Goal: Task Accomplishment & Management: Use online tool/utility

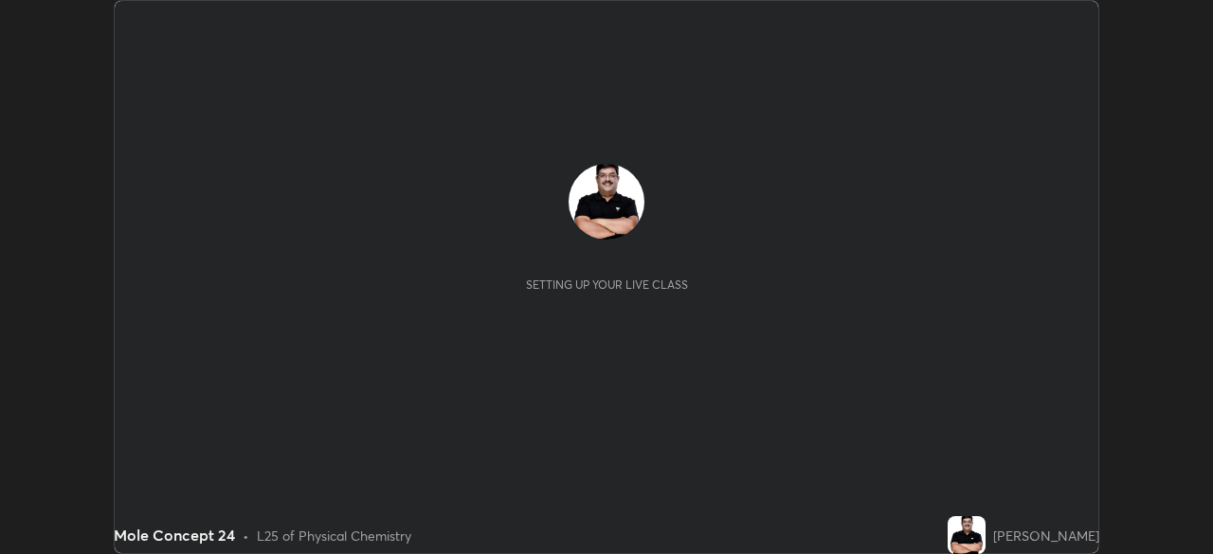
scroll to position [554, 1212]
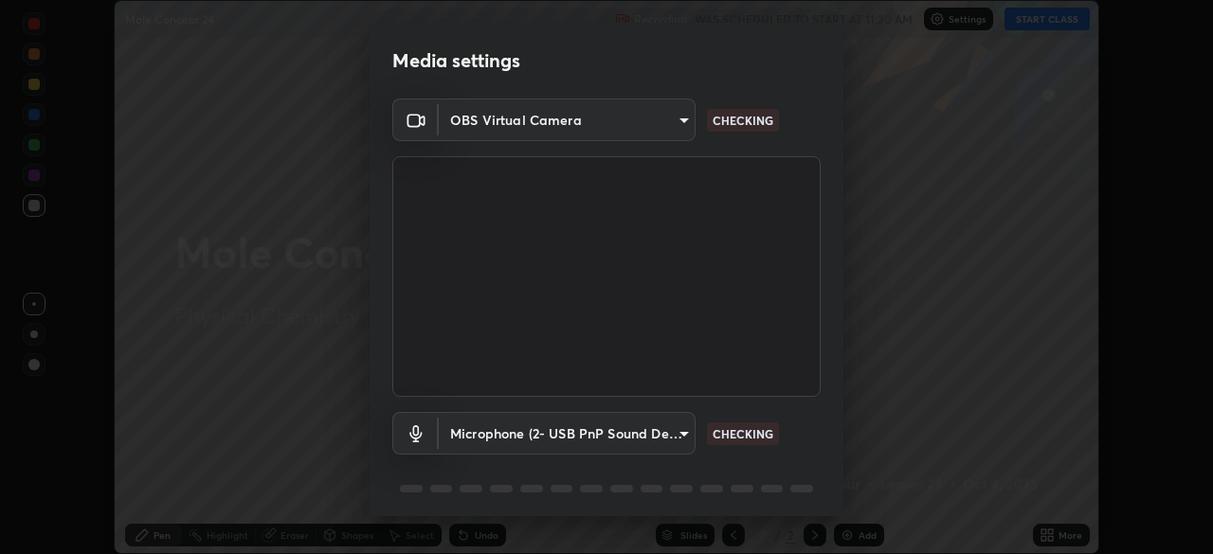
type input "a336d64f64e55d8aa7a740c0692a000d9b2cd72565bf31e1fe246034b728a4c7"
click at [688, 433] on body "Erase all Mole Concept 24 Recording WAS SCHEDULED TO START AT 11:30 AM Settings…" at bounding box center [606, 277] width 1213 height 554
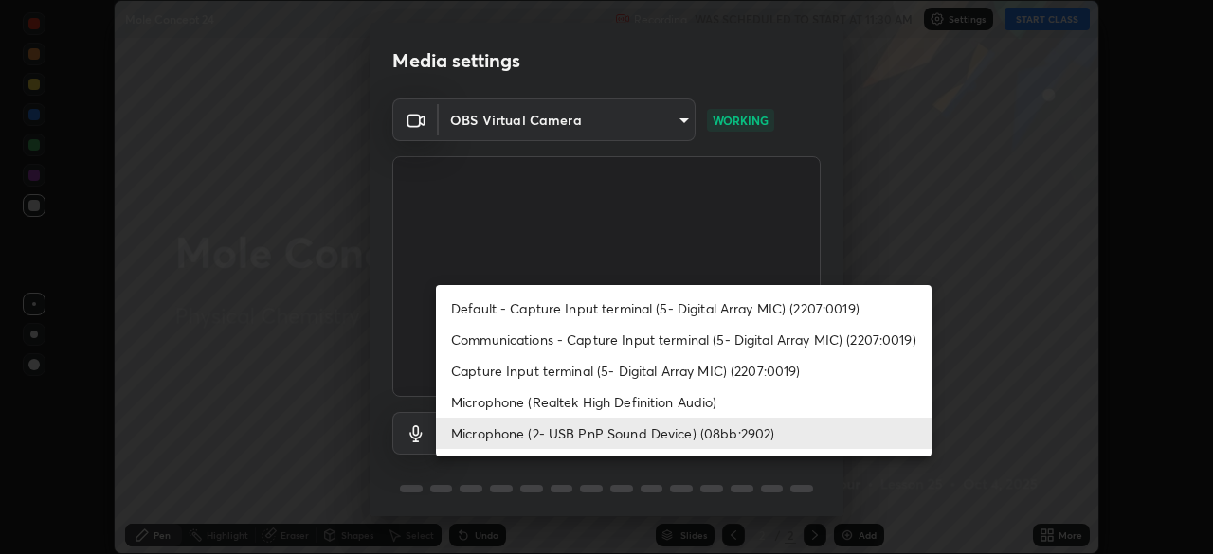
click at [744, 316] on li "Default - Capture Input terminal (5- Digital Array MIC) (2207:0019)" at bounding box center [684, 308] width 496 height 31
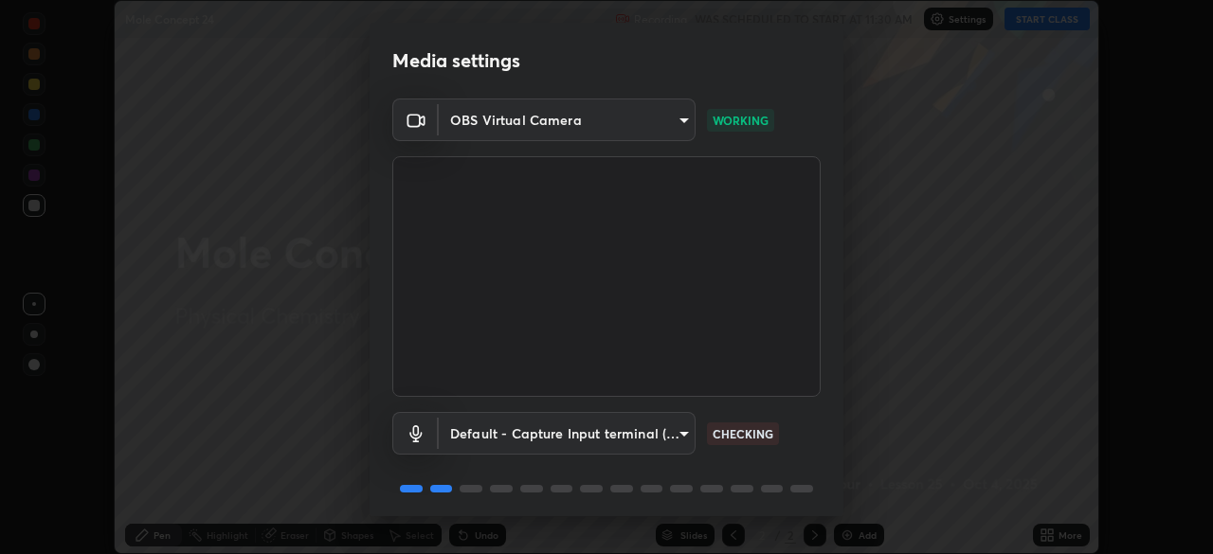
click at [691, 438] on body "Erase all Mole Concept 24 Recording WAS SCHEDULED TO START AT 11:30 AM Settings…" at bounding box center [606, 277] width 1213 height 554
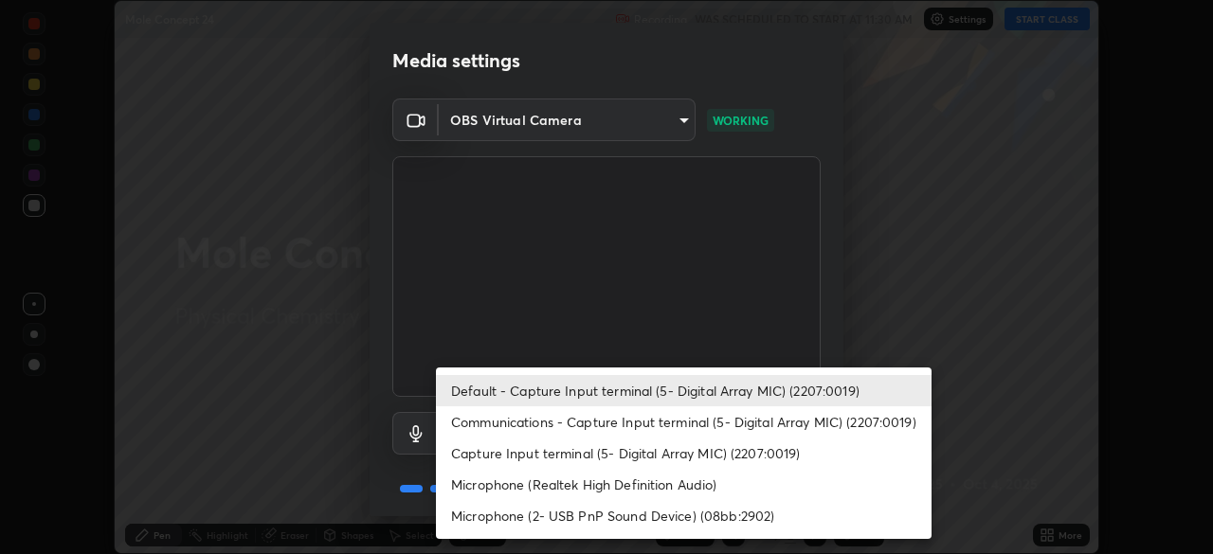
click at [746, 515] on li "Microphone (2- USB PnP Sound Device) (08bb:2902)" at bounding box center [684, 515] width 496 height 31
type input "1df945eba5d6f968017f867854a705665ad52314c184e126b82b55216d66927f"
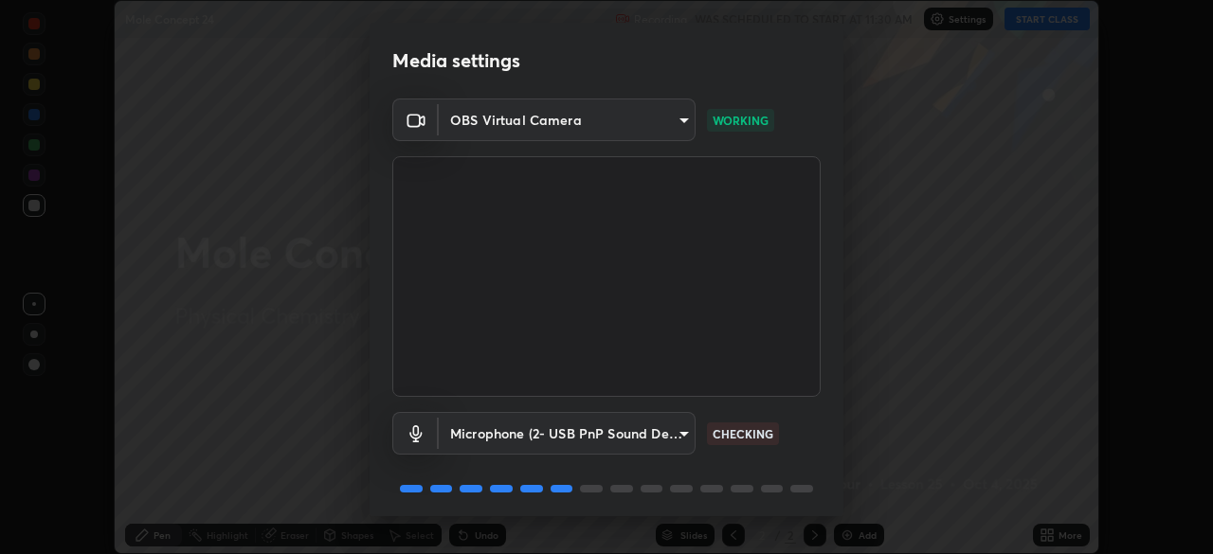
scroll to position [67, 0]
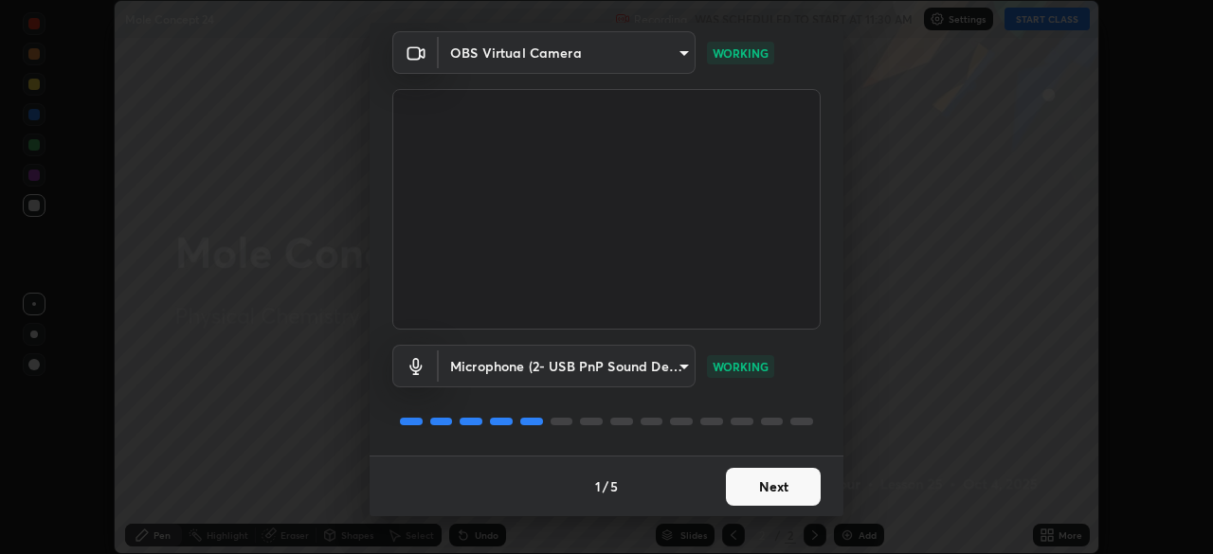
click at [762, 487] on button "Next" at bounding box center [773, 487] width 95 height 38
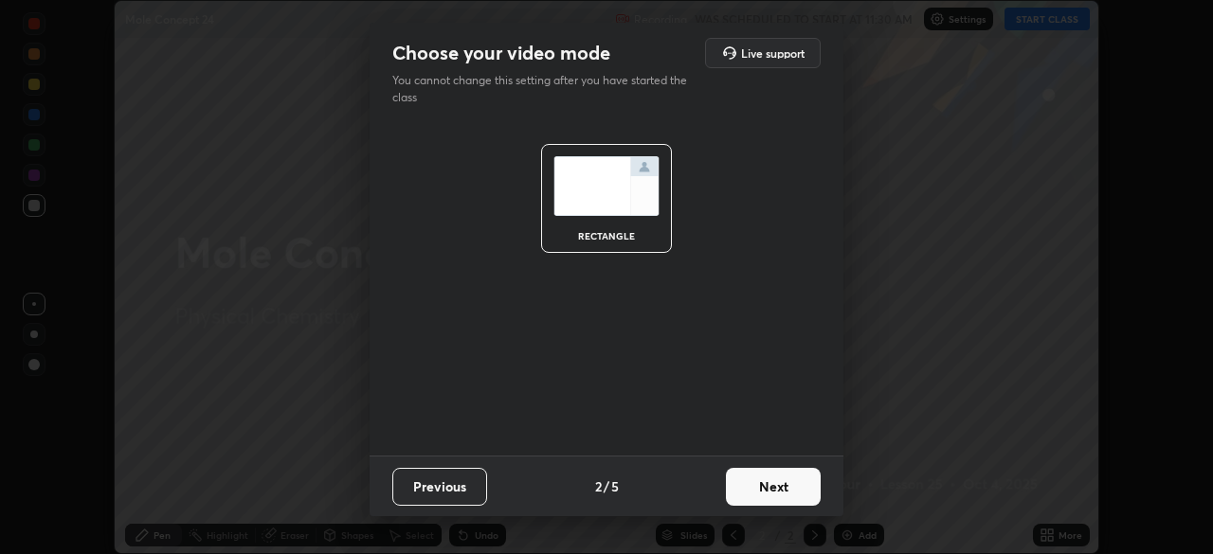
scroll to position [0, 0]
click at [791, 489] on button "Next" at bounding box center [773, 487] width 95 height 38
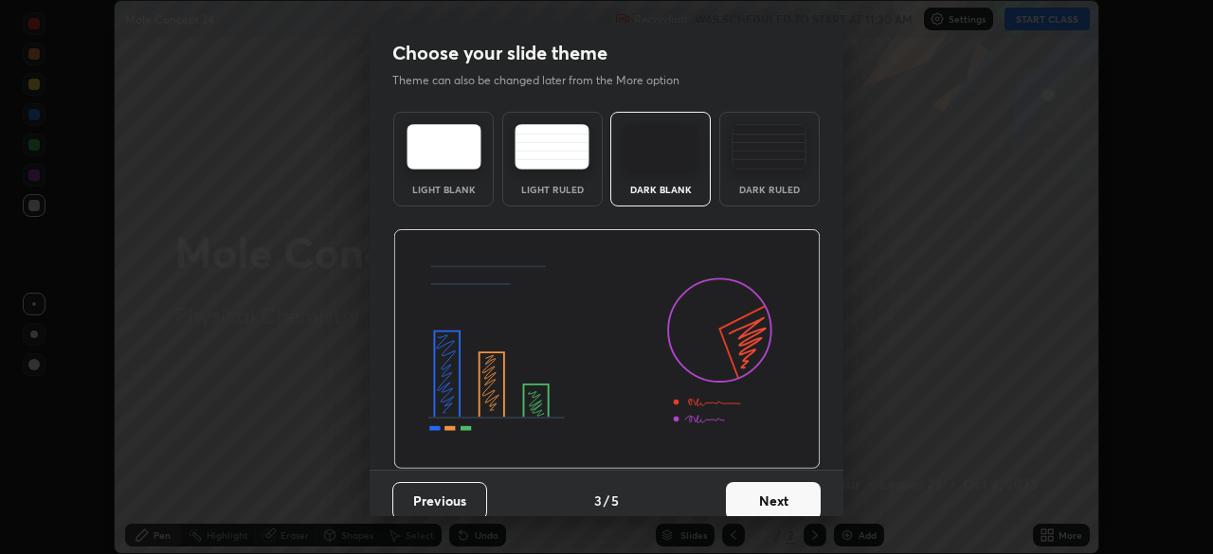
click at [813, 503] on button "Next" at bounding box center [773, 501] width 95 height 38
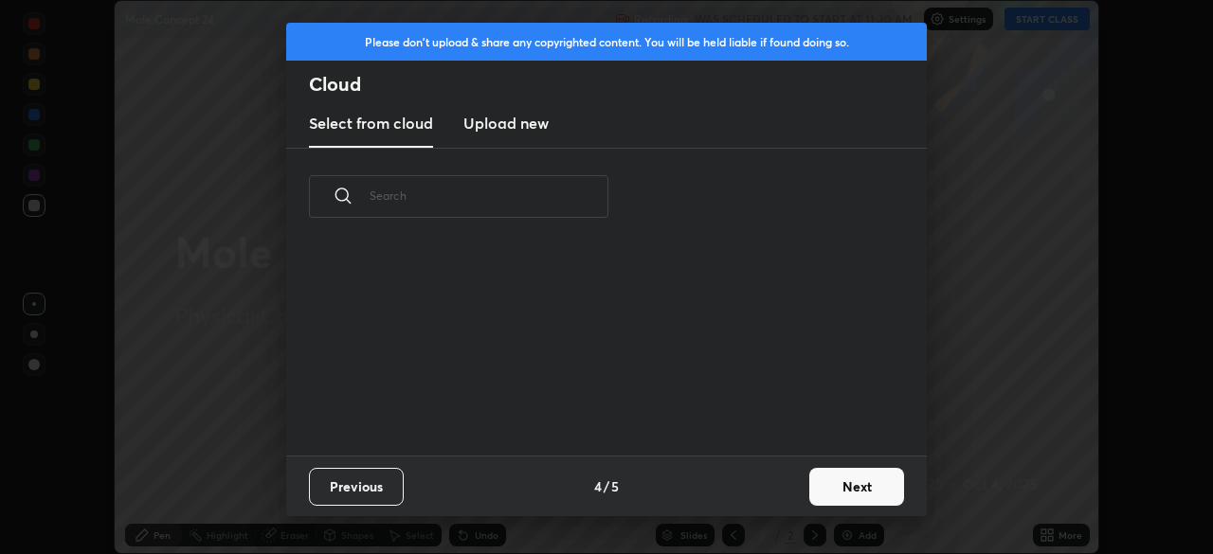
click at [857, 486] on button "Next" at bounding box center [856, 487] width 95 height 38
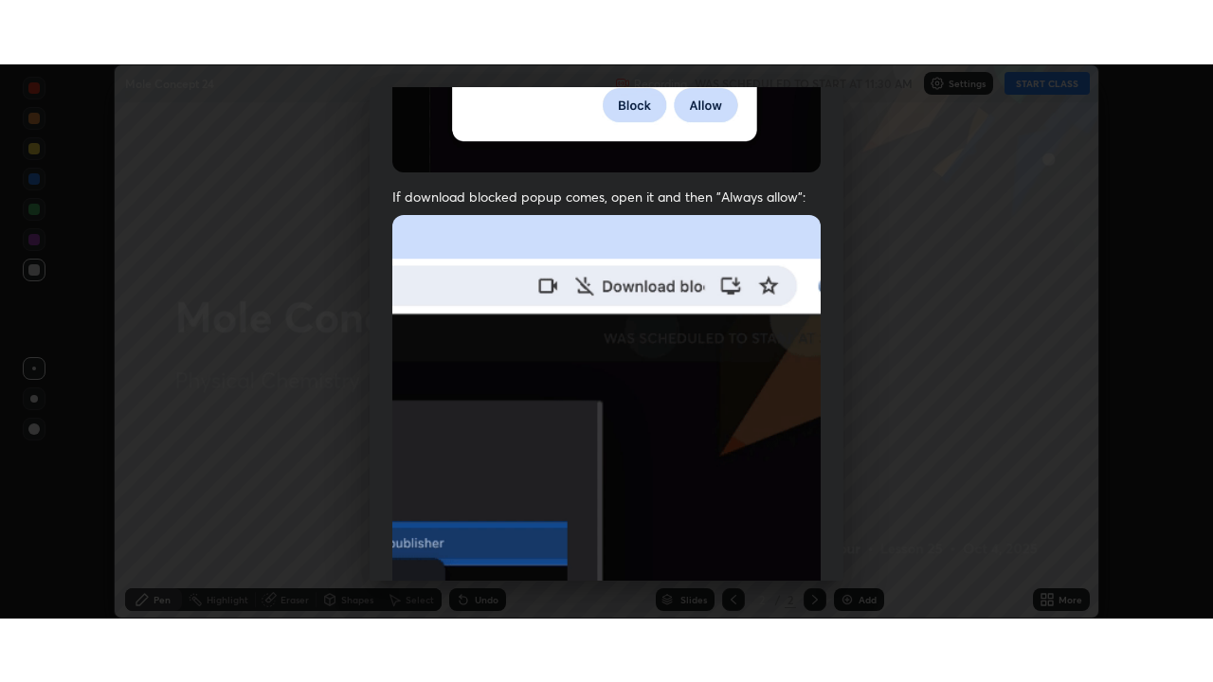
scroll to position [454, 0]
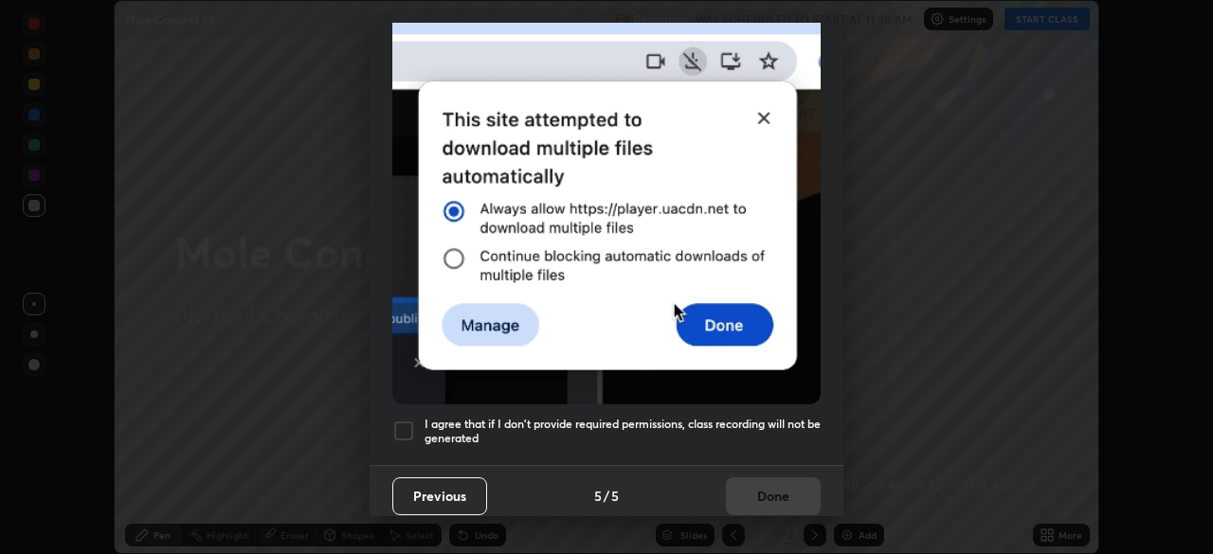
click at [412, 425] on div at bounding box center [403, 431] width 23 height 23
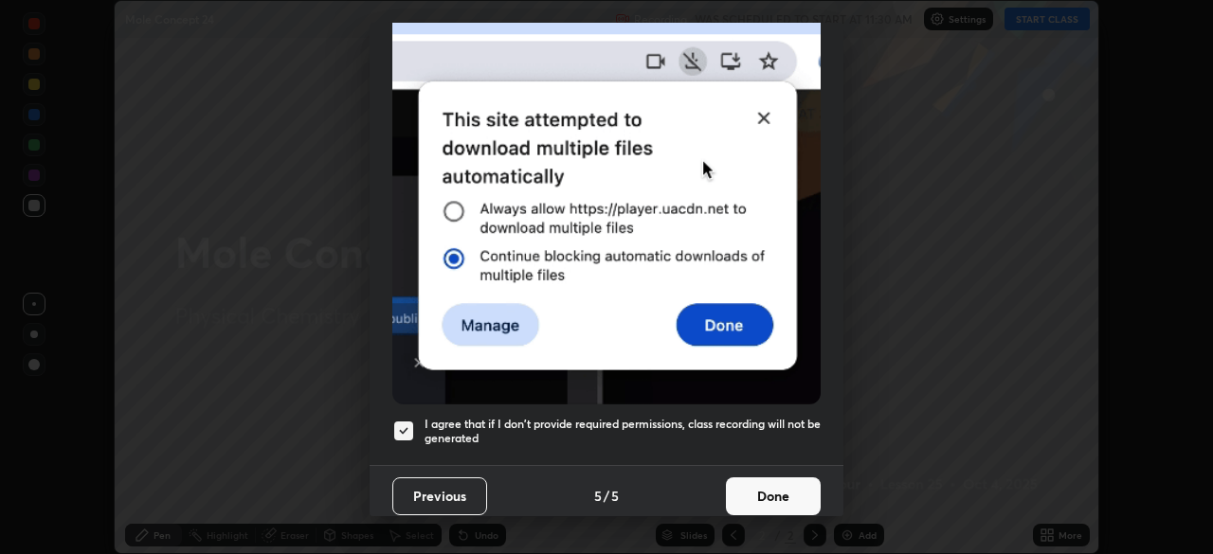
click at [760, 490] on button "Done" at bounding box center [773, 497] width 95 height 38
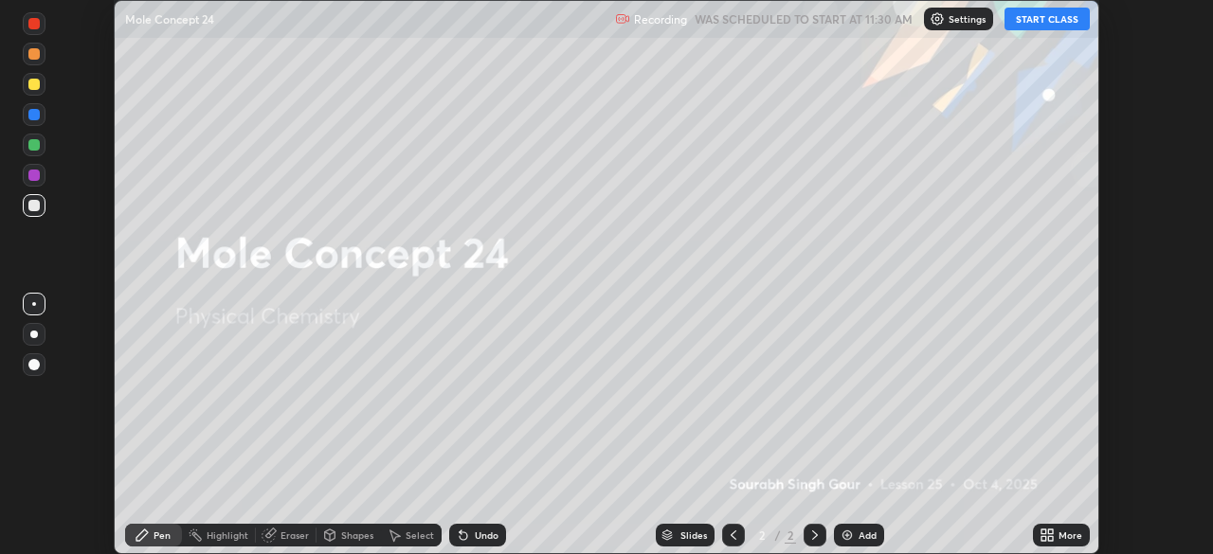
click at [1026, 22] on button "START CLASS" at bounding box center [1046, 19] width 85 height 23
click at [1045, 530] on icon at bounding box center [1043, 532] width 5 height 5
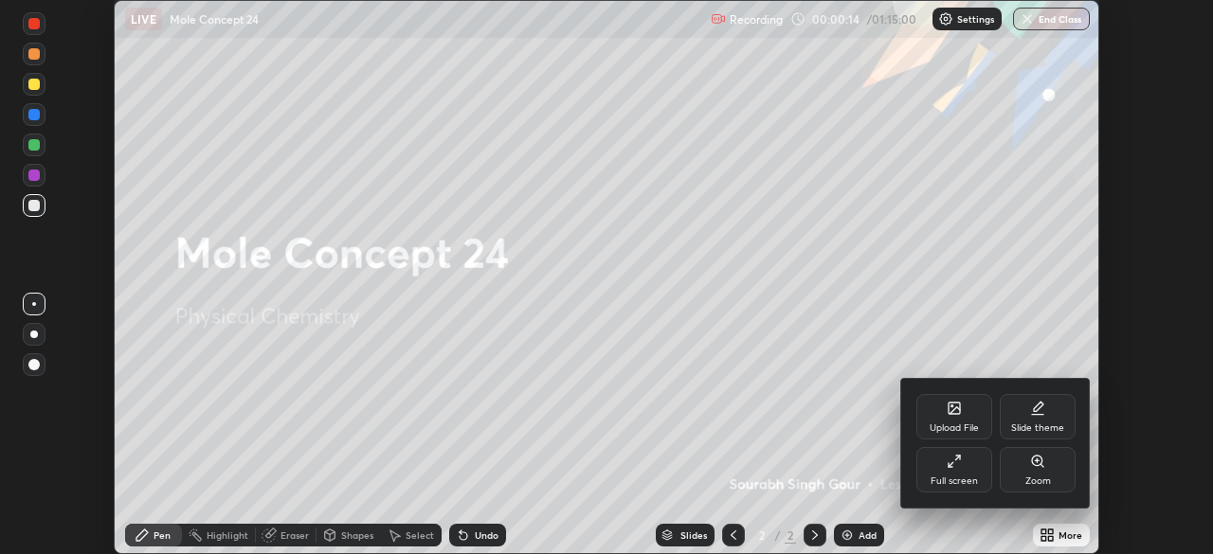
click at [960, 462] on icon at bounding box center [954, 461] width 15 height 15
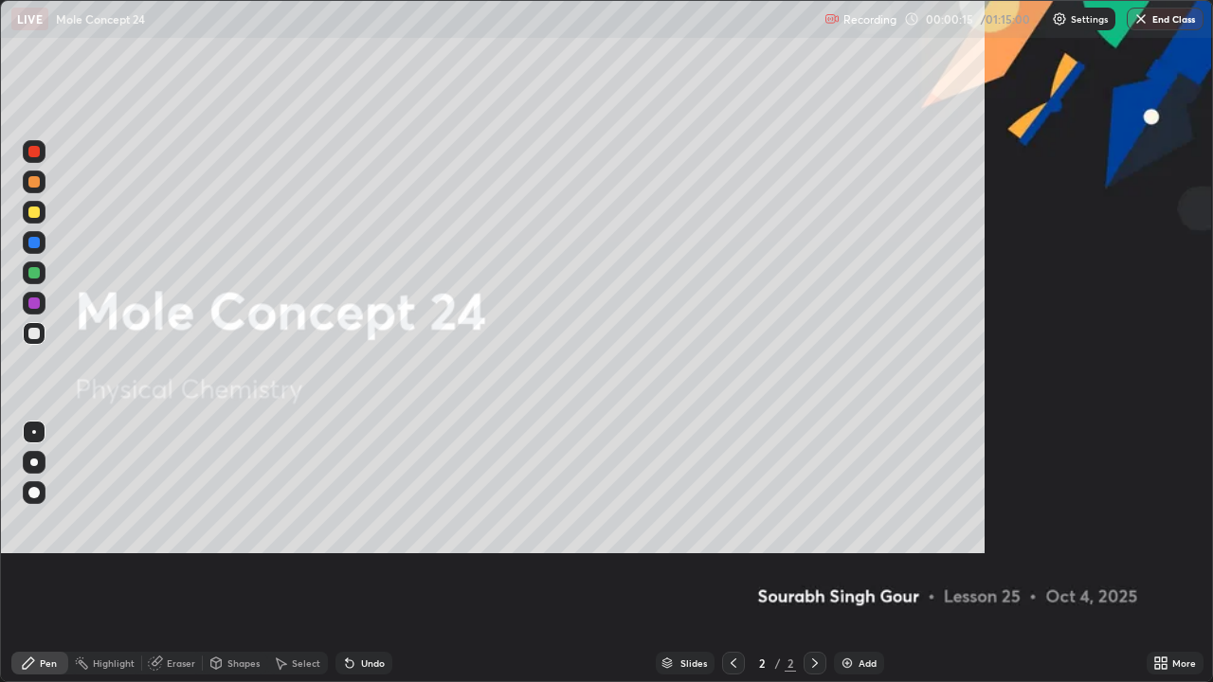
scroll to position [682, 1213]
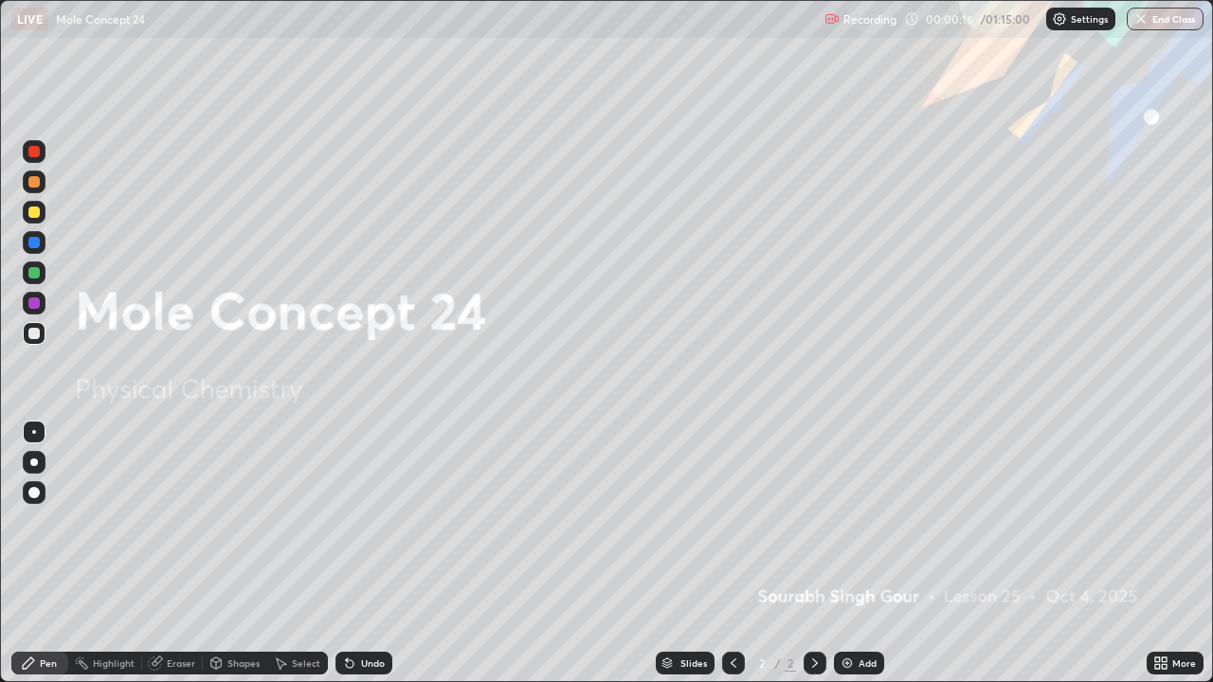
click at [857, 553] on div "Add" at bounding box center [859, 663] width 50 height 23
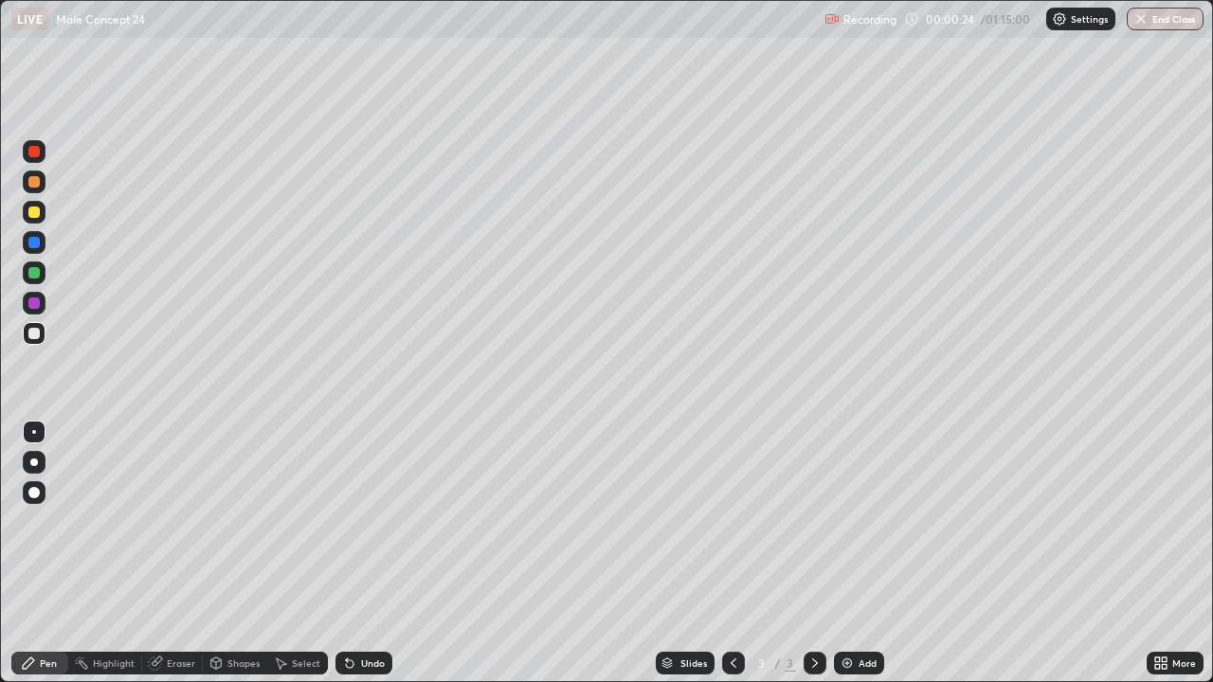
click at [37, 211] on div at bounding box center [33, 212] width 11 height 11
click at [42, 459] on div at bounding box center [34, 462] width 23 height 23
click at [34, 334] on div at bounding box center [33, 333] width 11 height 11
click at [34, 213] on div at bounding box center [33, 212] width 11 height 11
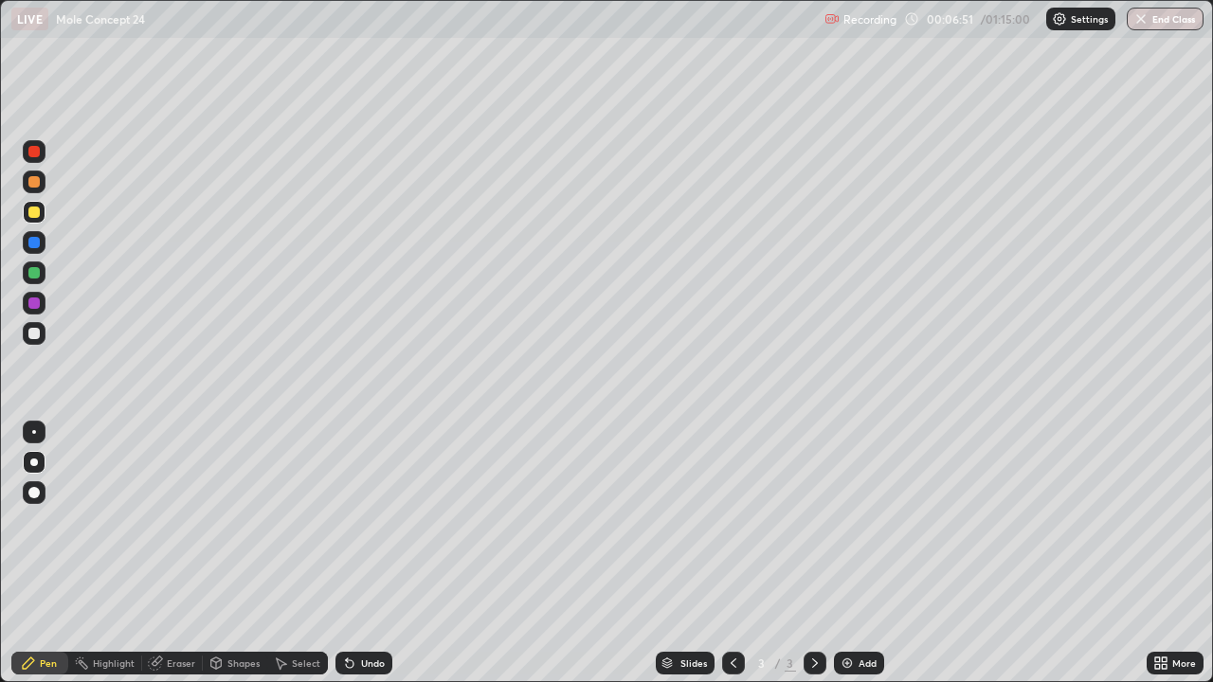
click at [37, 334] on div at bounding box center [33, 333] width 11 height 11
click at [34, 213] on div at bounding box center [33, 212] width 11 height 11
click at [31, 335] on div at bounding box center [33, 333] width 11 height 11
click at [36, 221] on div at bounding box center [34, 212] width 23 height 23
click at [849, 553] on img at bounding box center [847, 663] width 15 height 15
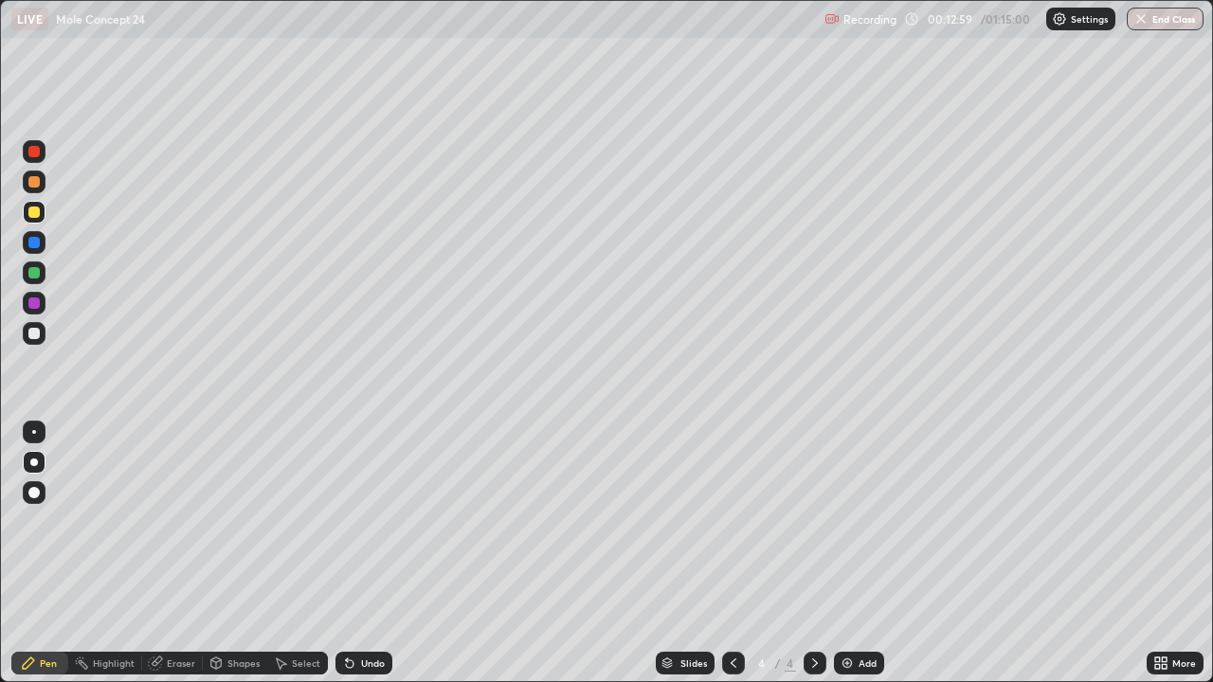
click at [35, 332] on div at bounding box center [33, 333] width 11 height 11
click at [34, 334] on div at bounding box center [33, 333] width 11 height 11
click at [37, 213] on div at bounding box center [33, 212] width 11 height 11
click at [190, 553] on div "Eraser" at bounding box center [181, 663] width 28 height 9
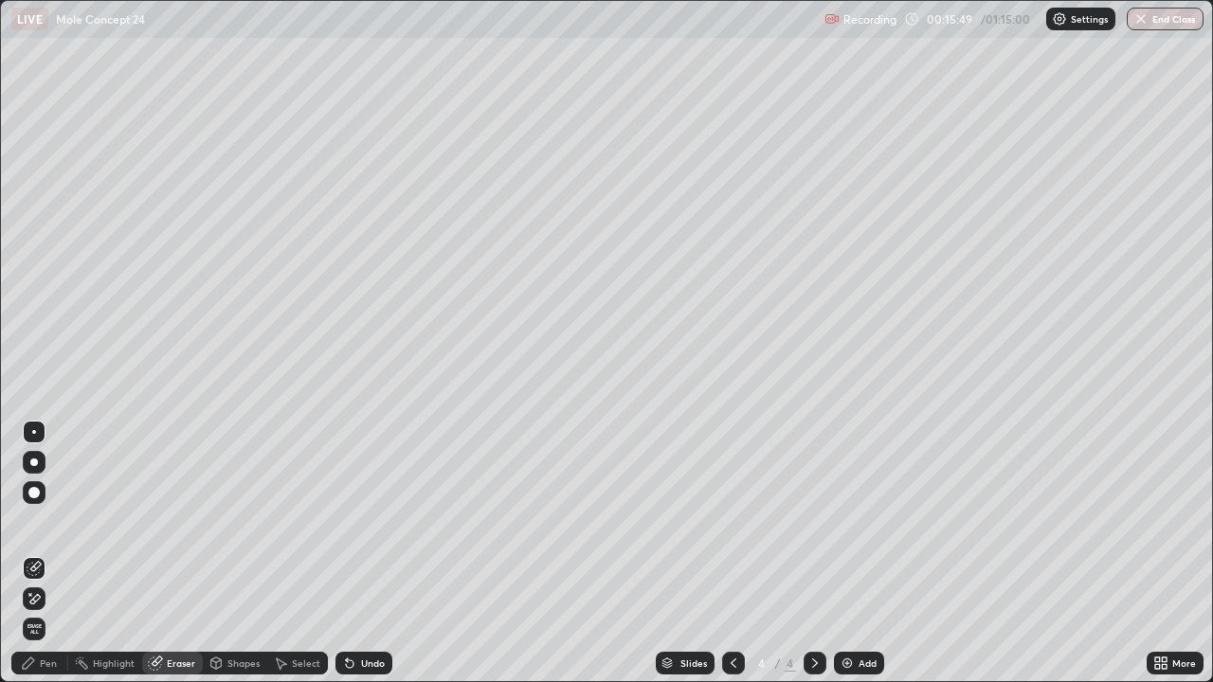
click at [55, 553] on div "Pen" at bounding box center [48, 663] width 17 height 9
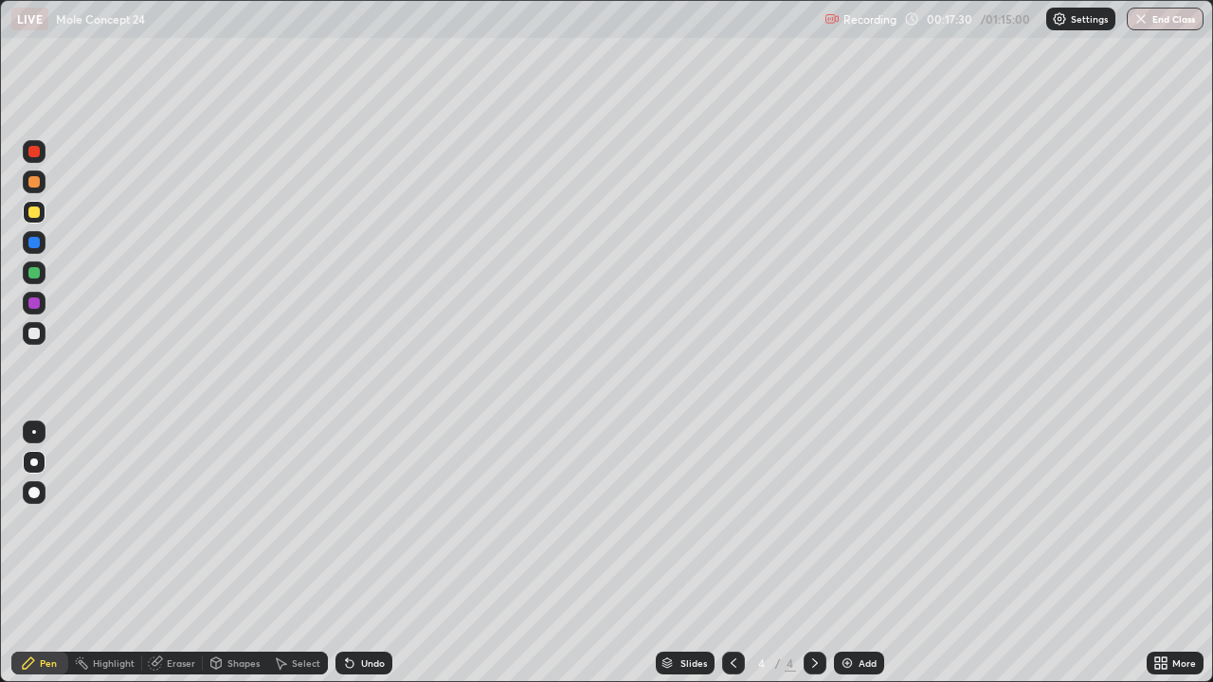
click at [841, 553] on img at bounding box center [847, 663] width 15 height 15
click at [185, 553] on div "Eraser" at bounding box center [181, 663] width 28 height 9
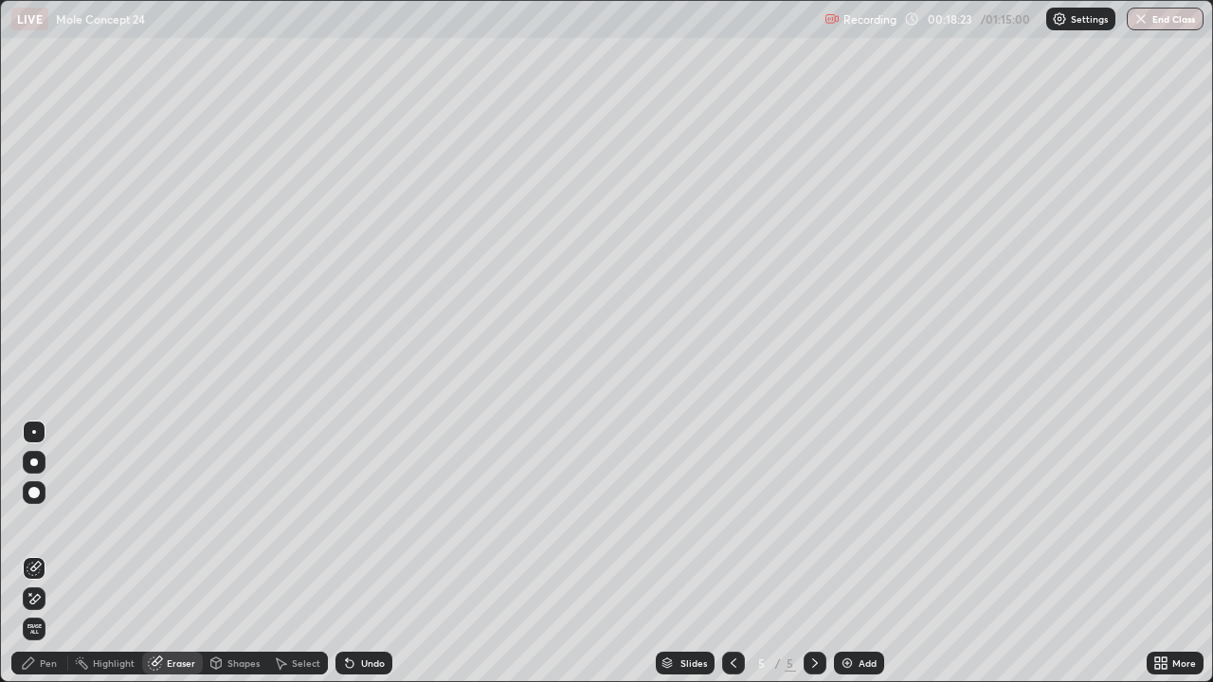
click at [60, 553] on div "Pen" at bounding box center [39, 663] width 57 height 23
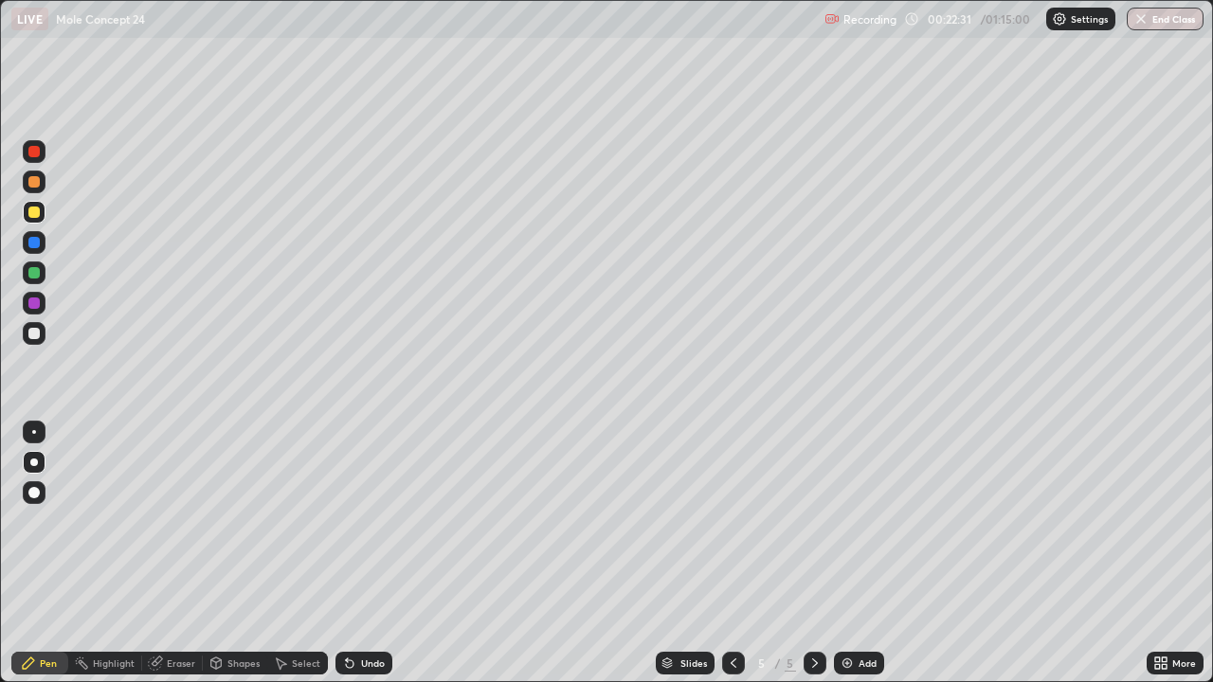
click at [846, 553] on img at bounding box center [847, 663] width 15 height 15
click at [34, 332] on div at bounding box center [33, 333] width 11 height 11
click at [37, 213] on div at bounding box center [33, 212] width 11 height 11
click at [845, 553] on img at bounding box center [847, 663] width 15 height 15
click at [41, 334] on div at bounding box center [34, 333] width 23 height 23
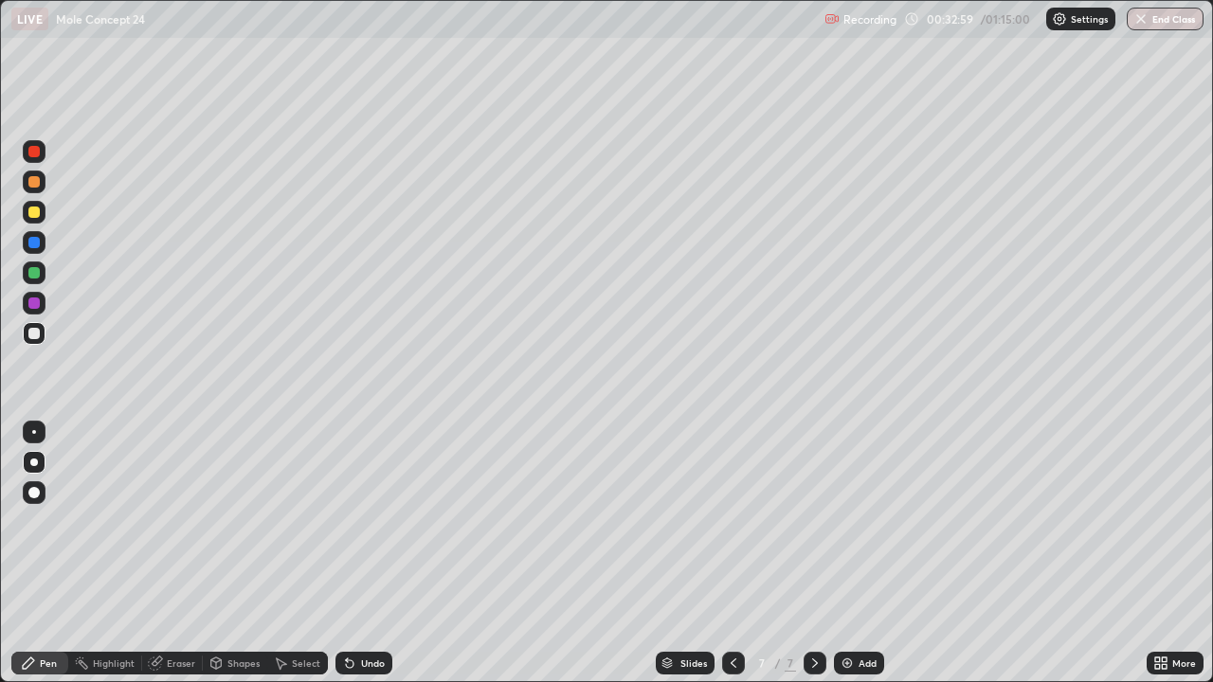
click at [844, 553] on img at bounding box center [847, 663] width 15 height 15
click at [35, 212] on div at bounding box center [33, 212] width 11 height 11
click at [38, 338] on div at bounding box center [34, 333] width 23 height 23
click at [842, 553] on img at bounding box center [847, 663] width 15 height 15
click at [31, 216] on div at bounding box center [33, 212] width 11 height 11
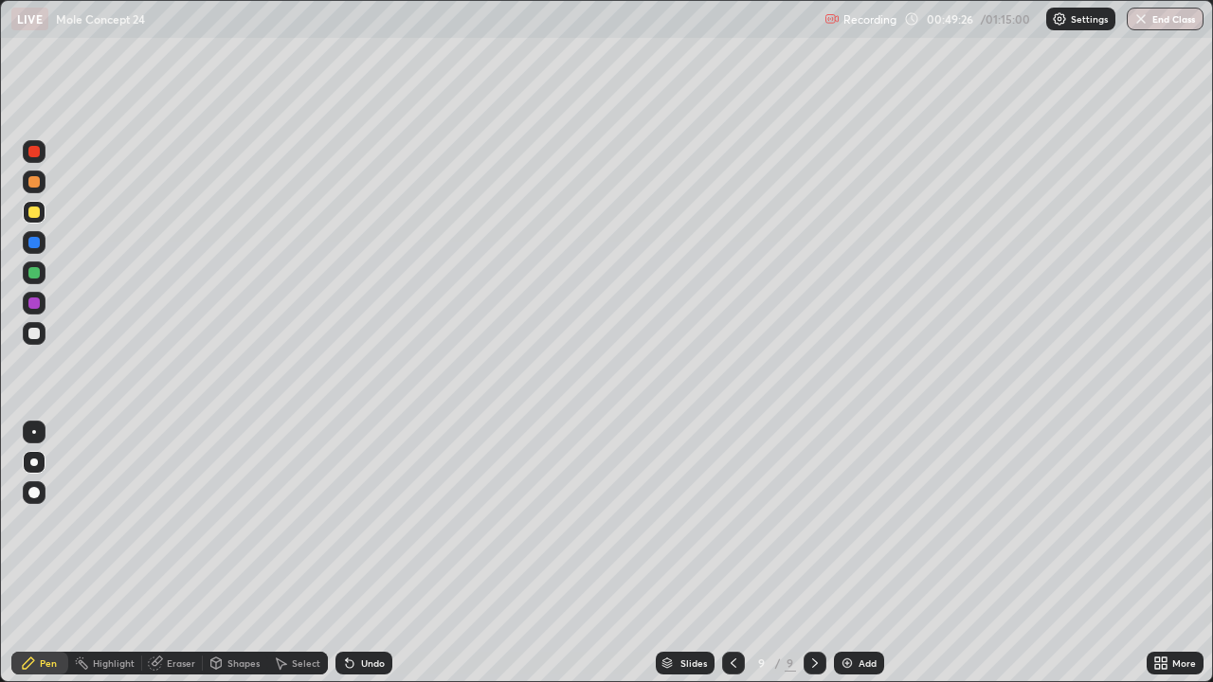
click at [31, 330] on div at bounding box center [33, 333] width 11 height 11
click at [849, 553] on img at bounding box center [847, 663] width 15 height 15
click at [37, 213] on div at bounding box center [33, 212] width 11 height 11
click at [37, 332] on div at bounding box center [33, 333] width 11 height 11
click at [1151, 22] on button "End Class" at bounding box center [1165, 19] width 77 height 23
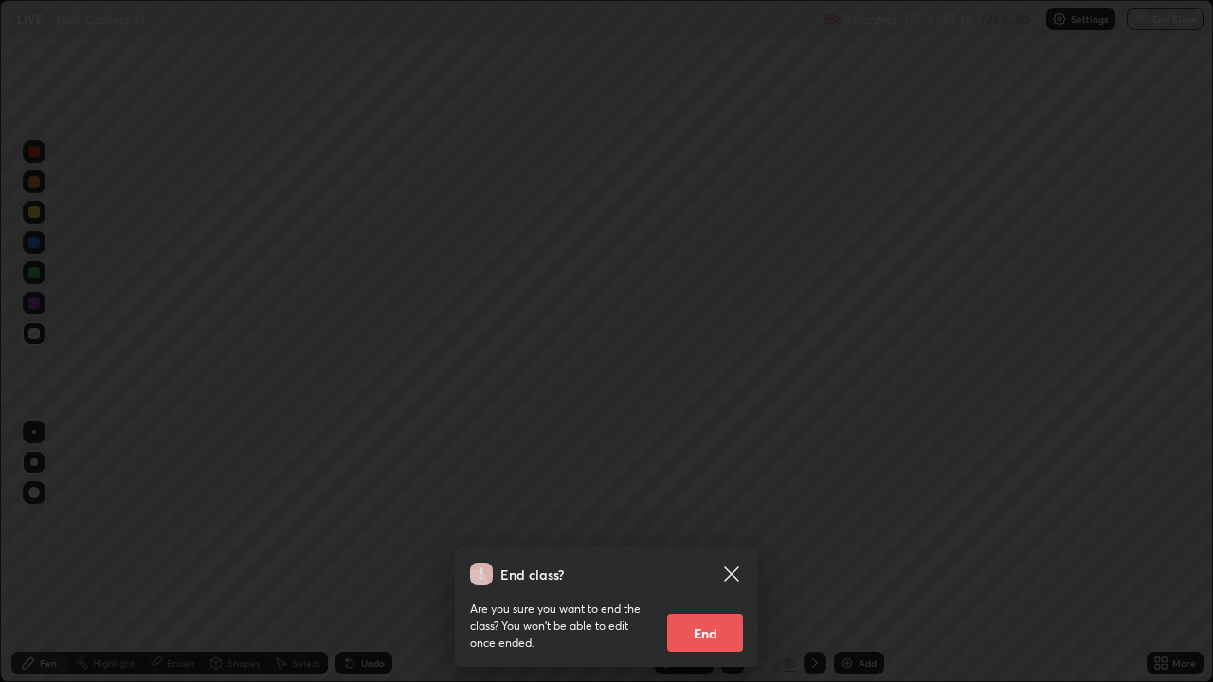
click at [718, 553] on button "End" at bounding box center [705, 633] width 76 height 38
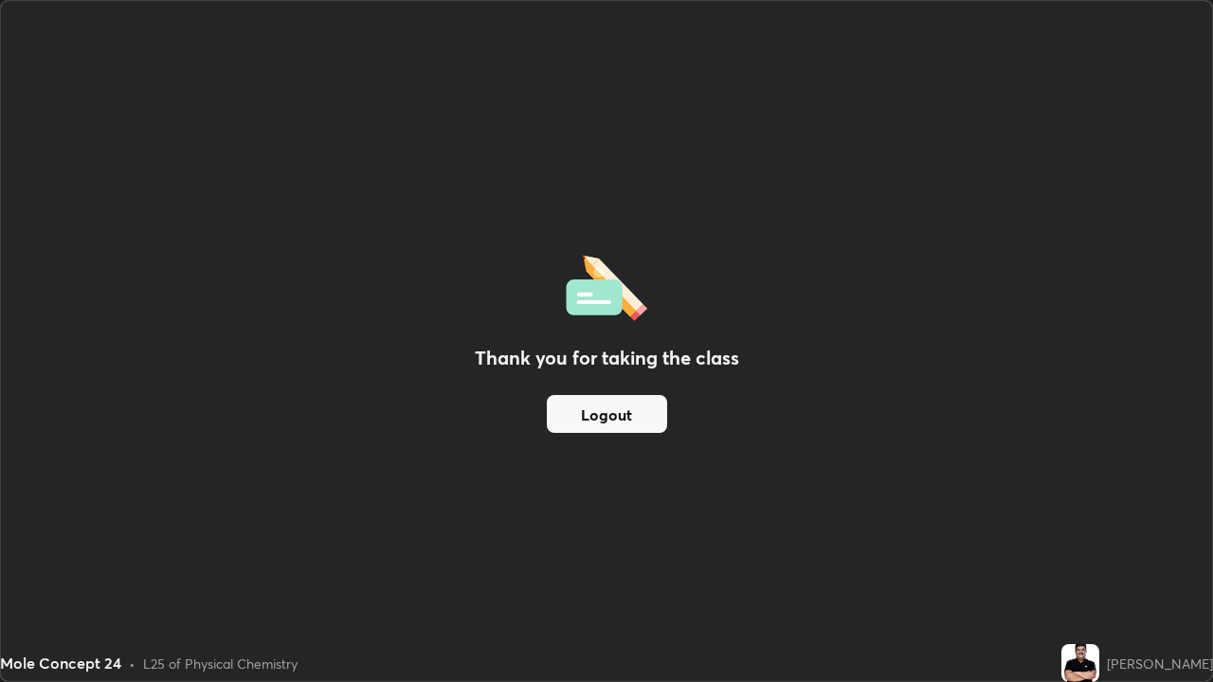
click at [650, 412] on button "Logout" at bounding box center [607, 414] width 120 height 38
